Goal: Navigation & Orientation: Go to known website

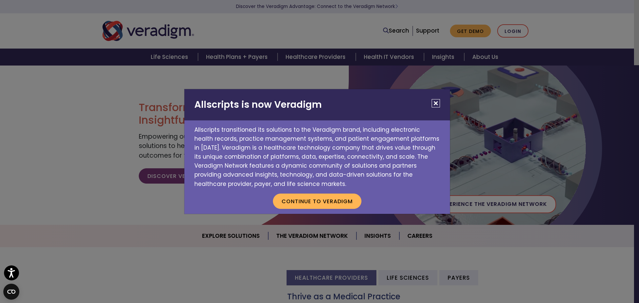
click at [435, 102] on button "Close" at bounding box center [436, 103] width 8 height 8
click at [338, 201] on button "Continue to Veradigm" at bounding box center [317, 201] width 89 height 15
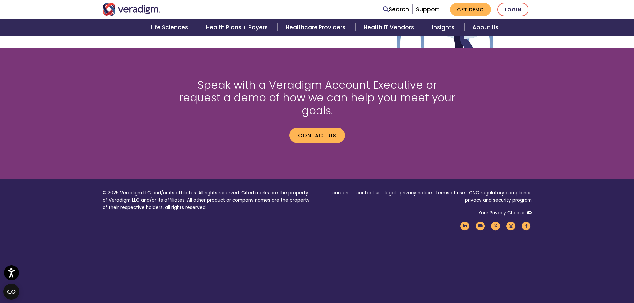
scroll to position [886, 0]
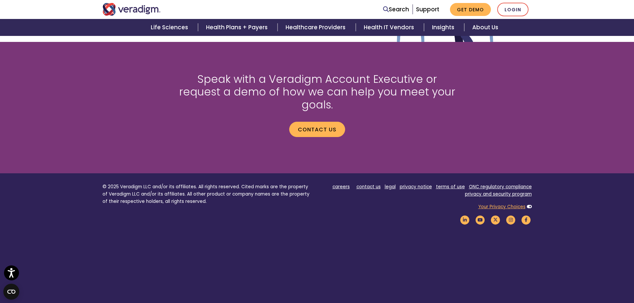
click at [512, 204] on link "Your Privacy Choices" at bounding box center [501, 207] width 47 height 6
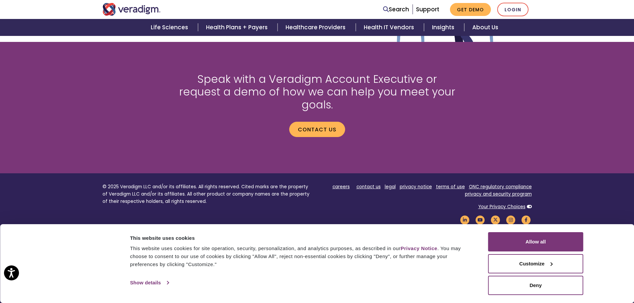
click at [153, 284] on link "Show details" at bounding box center [149, 283] width 39 height 10
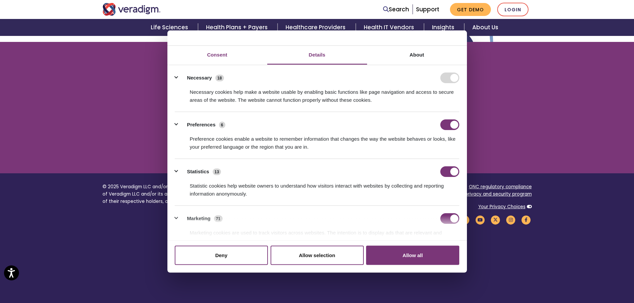
click at [218, 56] on link "Consent" at bounding box center [217, 55] width 100 height 19
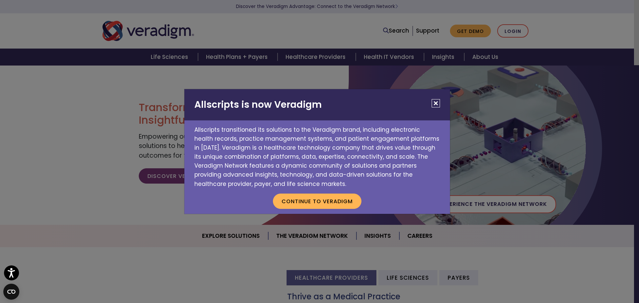
click at [436, 101] on button "Close" at bounding box center [436, 103] width 8 height 8
click at [340, 202] on button "Continue to Veradigm" at bounding box center [317, 201] width 89 height 15
